Goal: Information Seeking & Learning: Learn about a topic

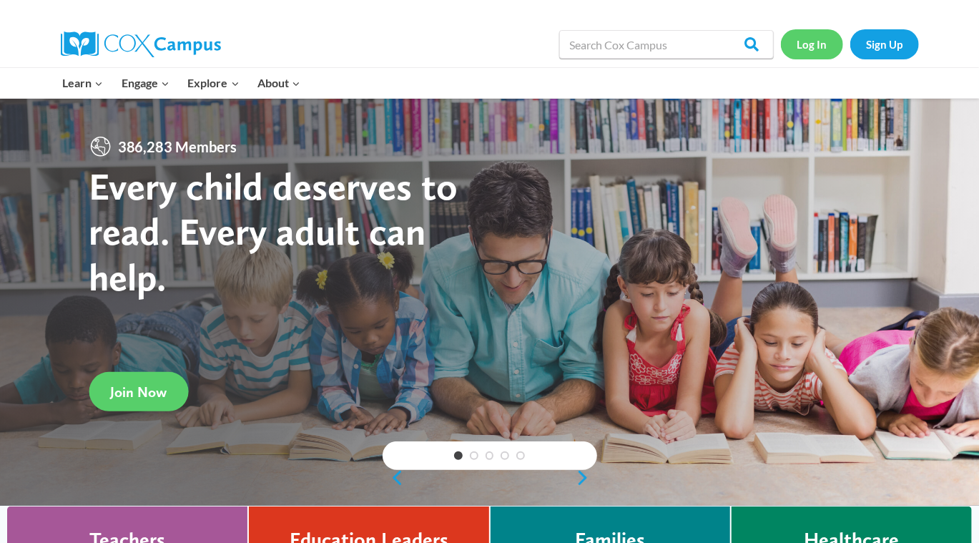
click at [820, 44] on link "Log In" at bounding box center [812, 43] width 62 height 29
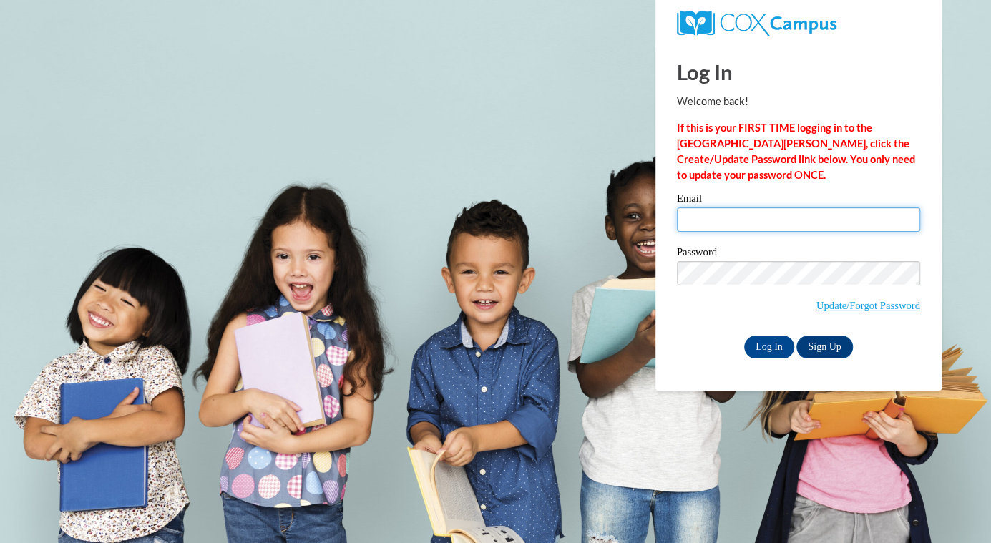
click at [724, 221] on input "Email" at bounding box center [798, 219] width 243 height 24
type input "nikkic1830@gmail.com"
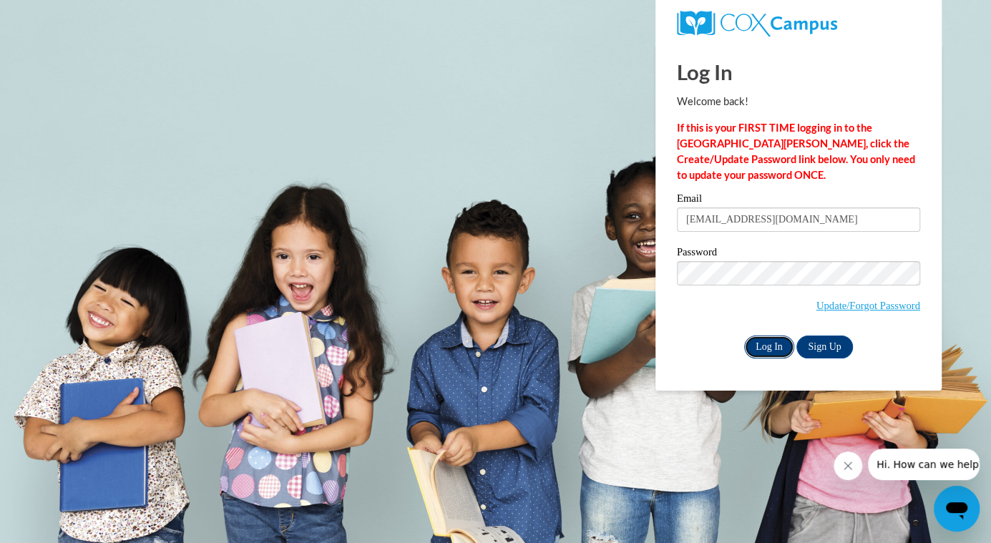
click at [759, 348] on input "Log In" at bounding box center [769, 347] width 50 height 23
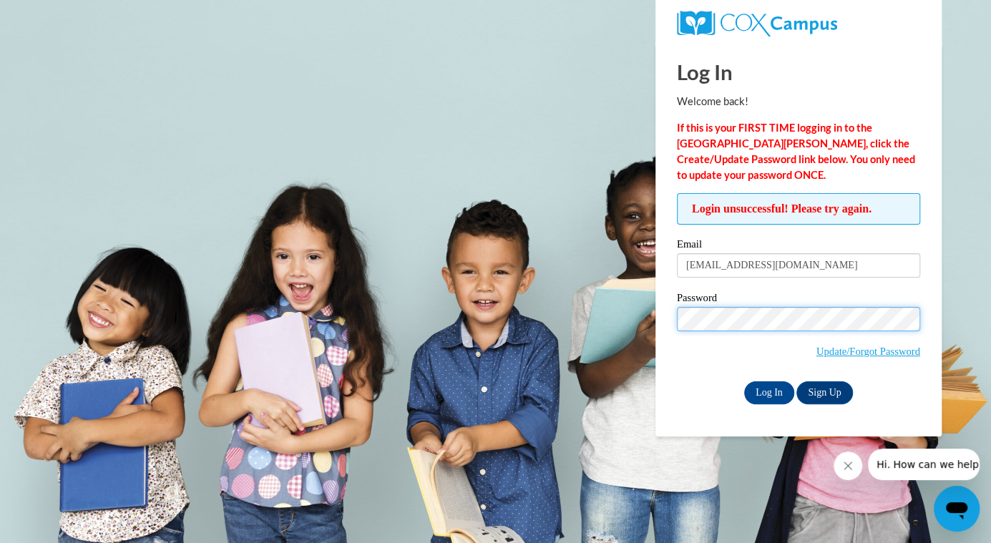
click at [744, 381] on input "Log In" at bounding box center [769, 392] width 50 height 23
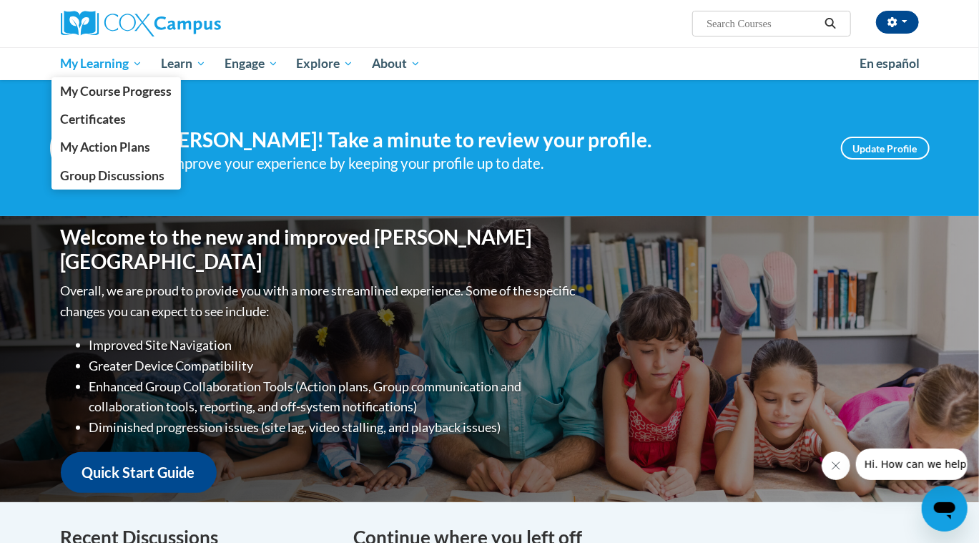
click at [139, 173] on span "Group Discussions" at bounding box center [112, 175] width 104 height 15
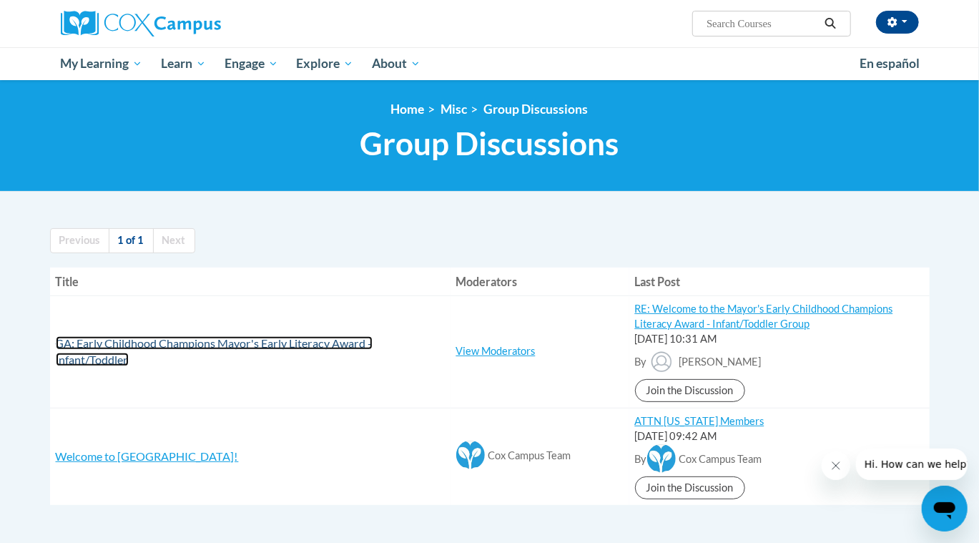
click at [260, 346] on span "GA: Early Childhood Champions Mayor's Early Literacy Award - Infant/Toddler" at bounding box center [214, 351] width 317 height 30
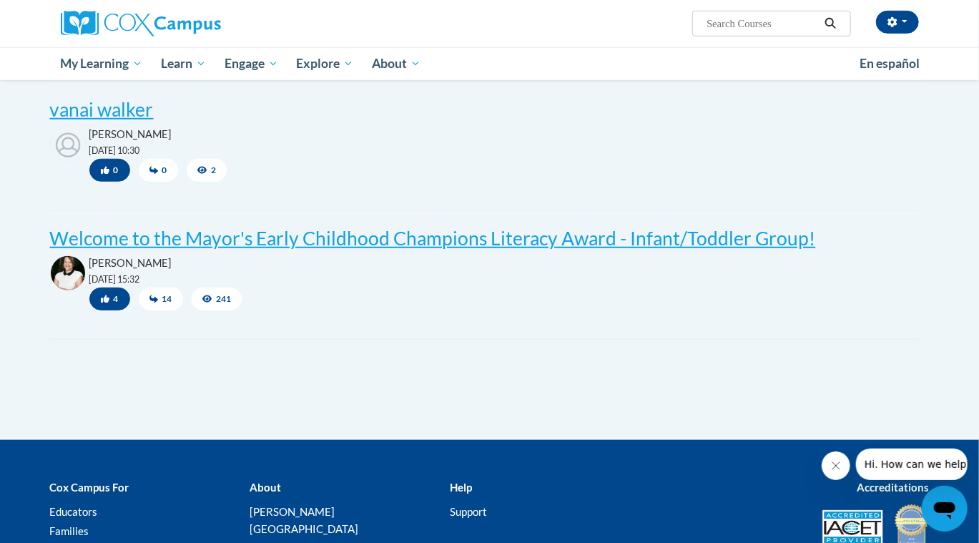
scroll to position [510, 0]
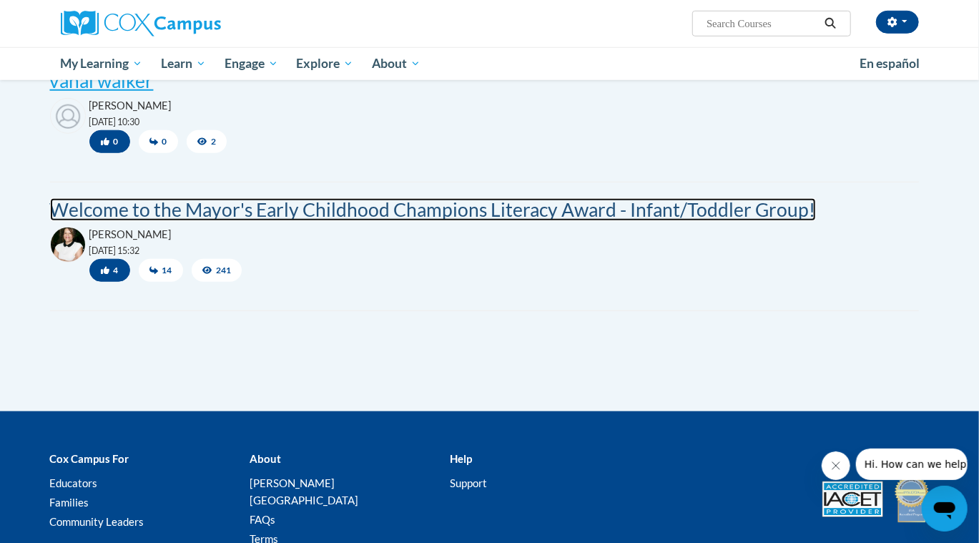
click at [393, 212] on post "Welcome to the Mayor's Early Childhood Champions Literacy Award - Infant/Toddle…" at bounding box center [433, 209] width 766 height 23
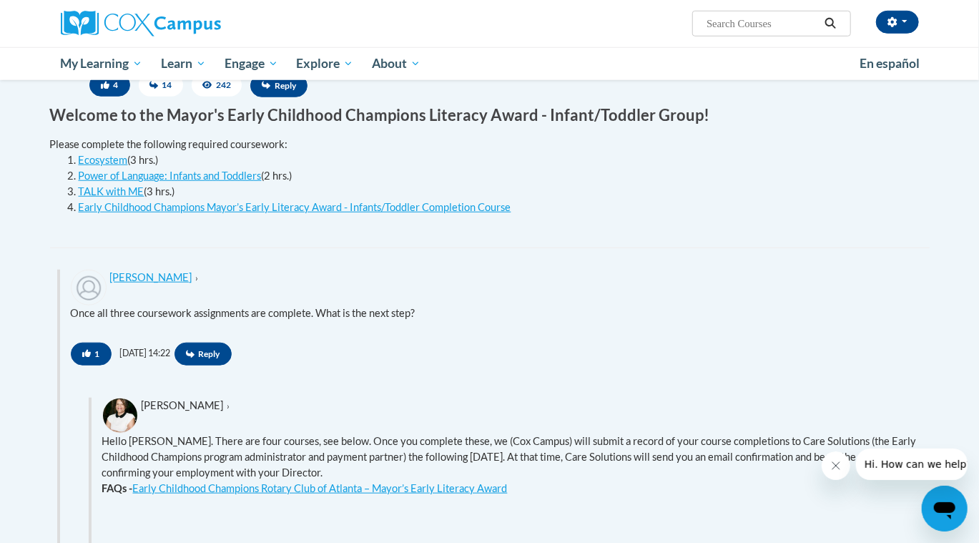
scroll to position [539, 0]
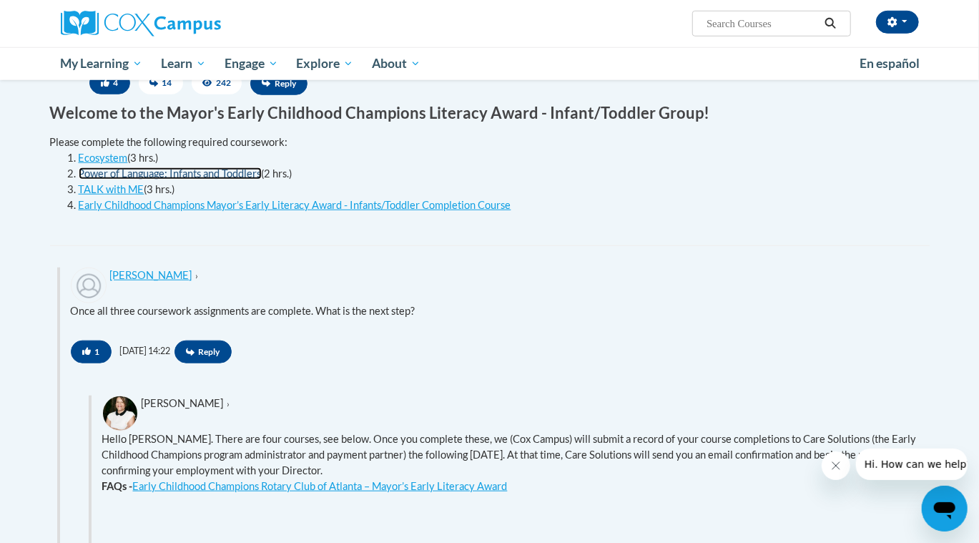
click at [155, 172] on link "Power of Language: Infants and Toddlers" at bounding box center [170, 173] width 183 height 12
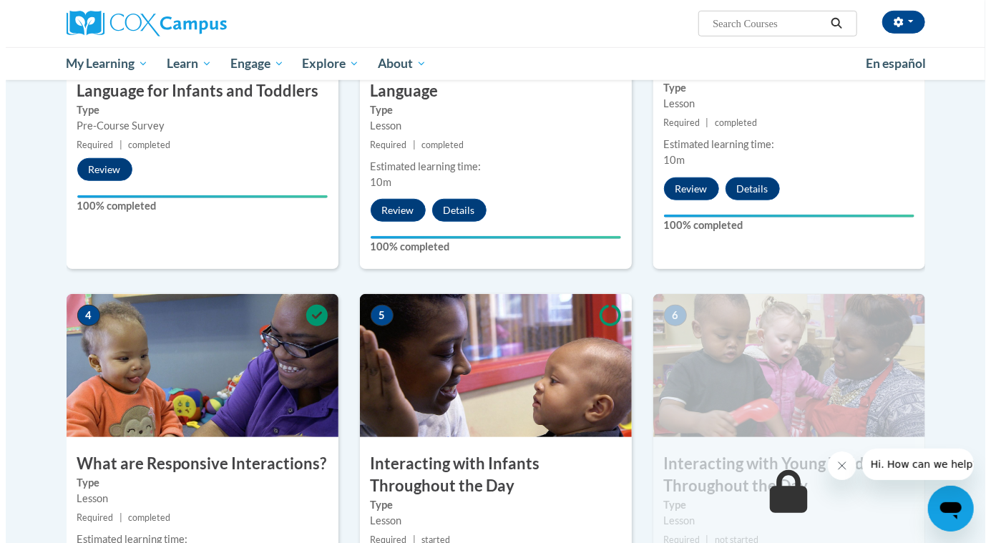
scroll to position [949, 0]
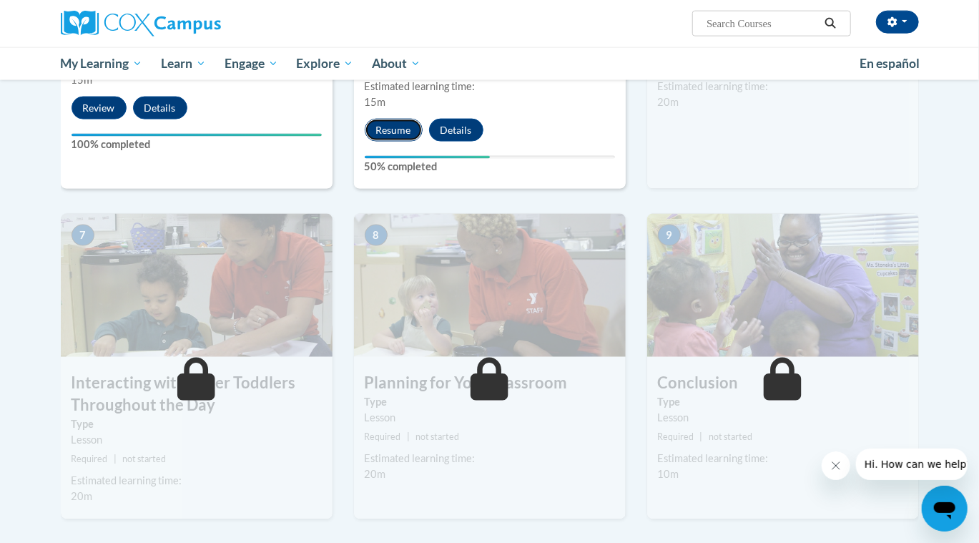
click at [396, 119] on button "Resume" at bounding box center [394, 130] width 58 height 23
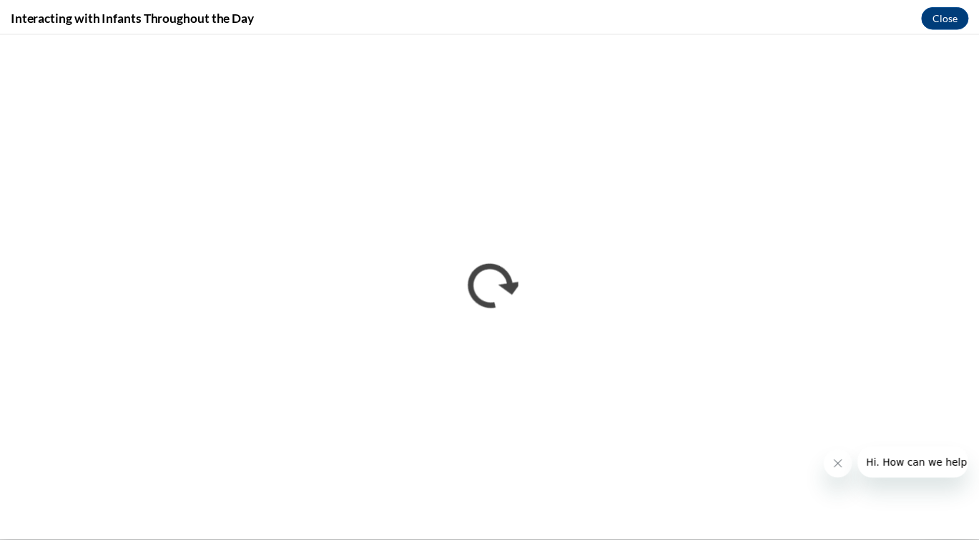
scroll to position [0, 0]
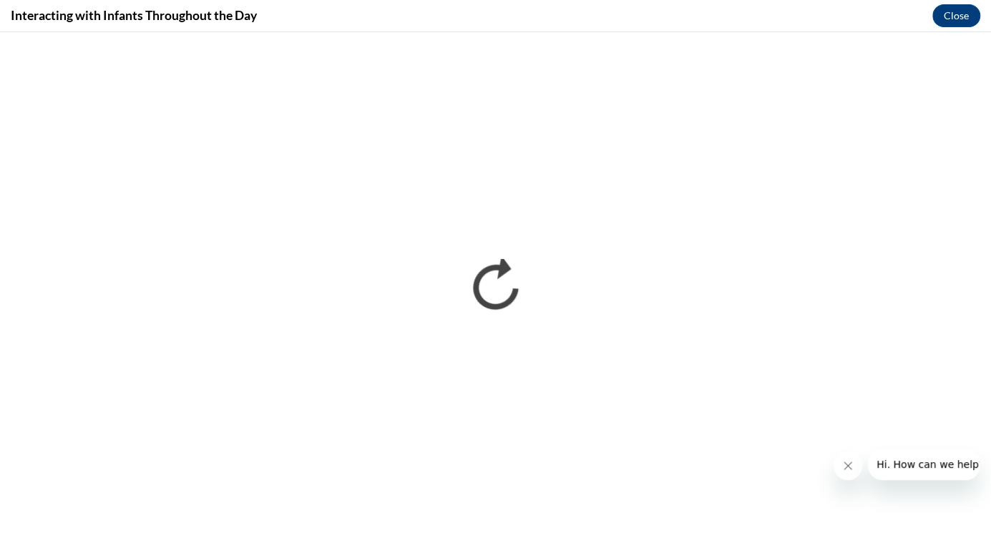
click at [844, 461] on icon "Close message from company" at bounding box center [847, 465] width 11 height 11
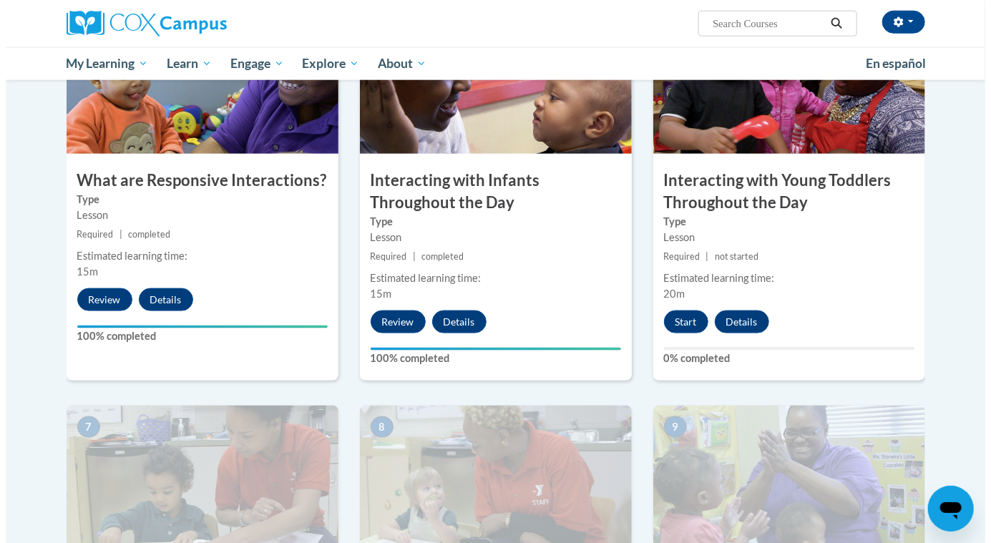
scroll to position [788, 0]
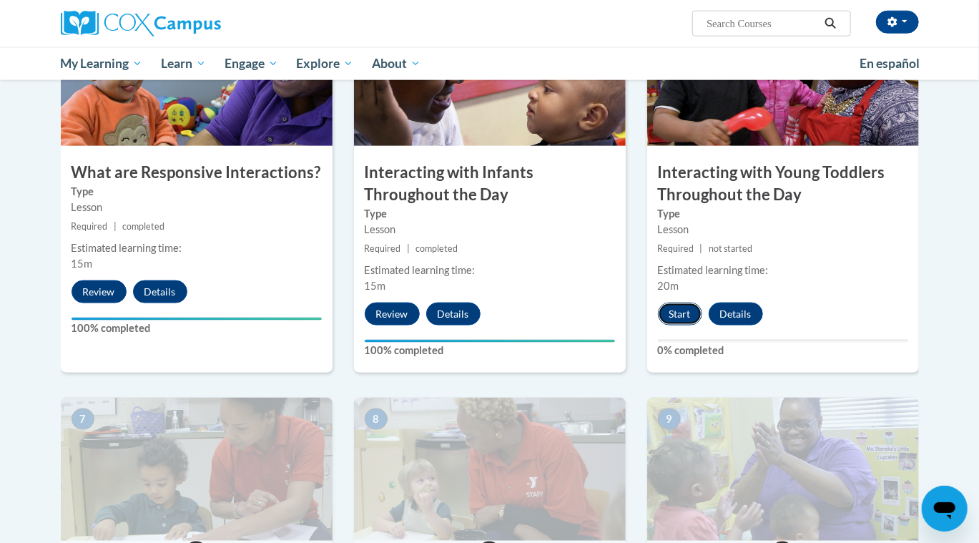
click at [690, 303] on button "Start" at bounding box center [680, 314] width 44 height 23
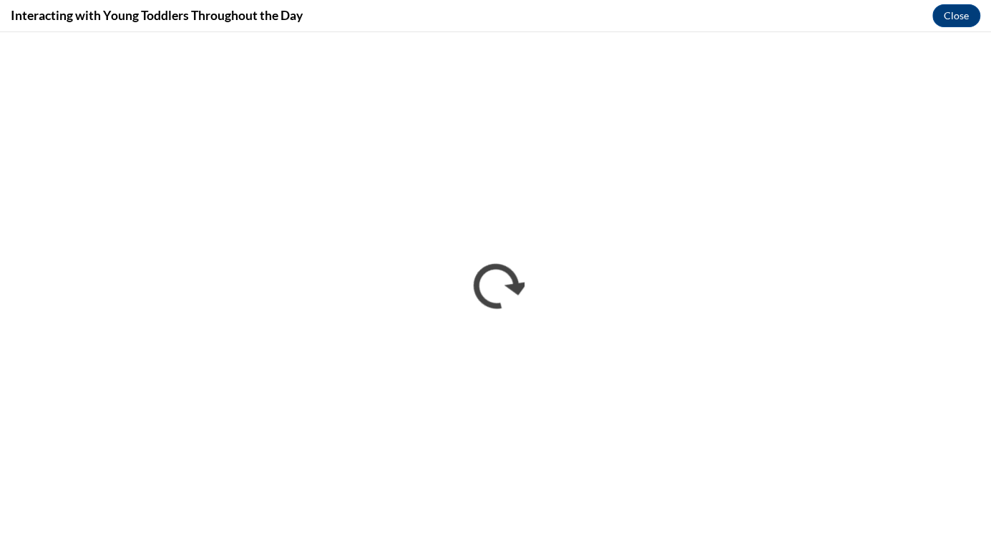
scroll to position [0, 0]
